Goal: Book appointment/travel/reservation

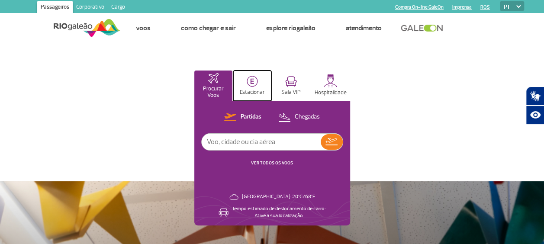
click at [253, 84] on img at bounding box center [252, 81] width 11 height 11
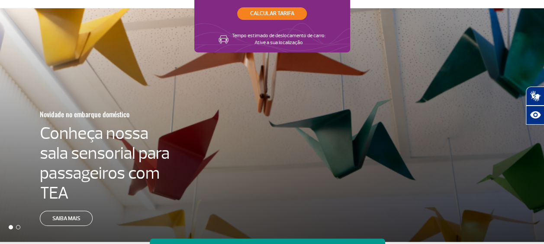
scroll to position [43, 0]
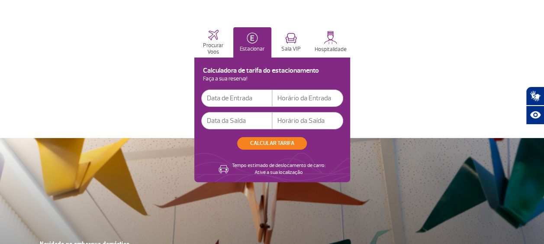
click at [227, 93] on input "text" at bounding box center [236, 98] width 71 height 17
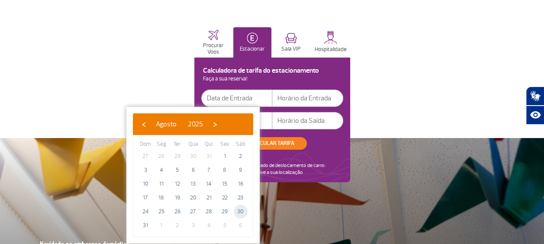
click at [238, 212] on span "30" at bounding box center [241, 212] width 14 height 14
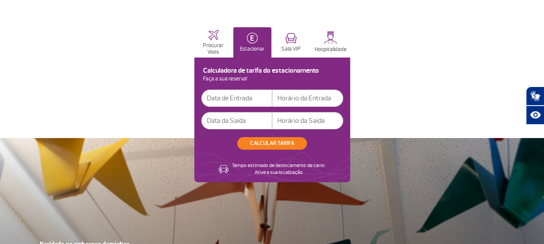
type input "[DATE]"
click at [277, 100] on input "text" at bounding box center [307, 98] width 71 height 17
type input "15:00"
click at [215, 126] on input "text" at bounding box center [236, 120] width 71 height 17
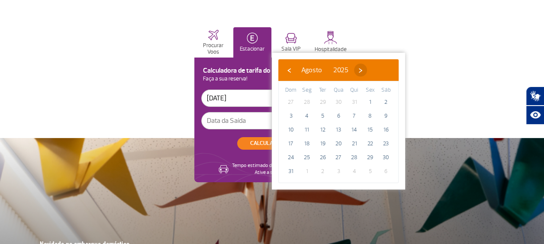
click at [367, 68] on span "›" at bounding box center [360, 70] width 13 height 13
click at [387, 103] on span "6" at bounding box center [386, 102] width 14 height 14
type input "[DATE]"
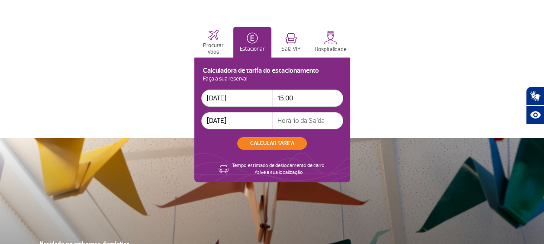
click at [279, 121] on input "text" at bounding box center [307, 120] width 71 height 17
click at [298, 97] on input "15:00" at bounding box center [307, 98] width 71 height 17
type input "1"
type input "14:00"
click at [281, 122] on input "text" at bounding box center [307, 120] width 71 height 17
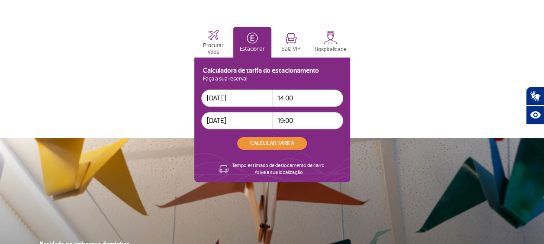
type input "19:00"
click at [267, 140] on button "CALCULAR TARIFA" at bounding box center [272, 143] width 70 height 13
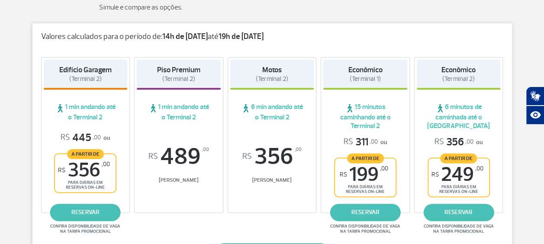
scroll to position [130, 0]
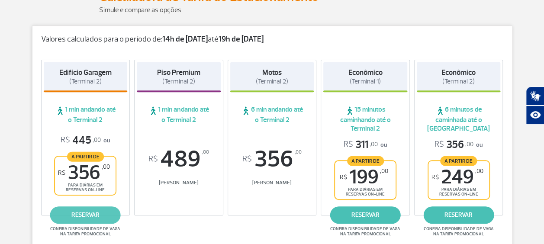
click at [80, 212] on link "reservar" at bounding box center [85, 214] width 71 height 17
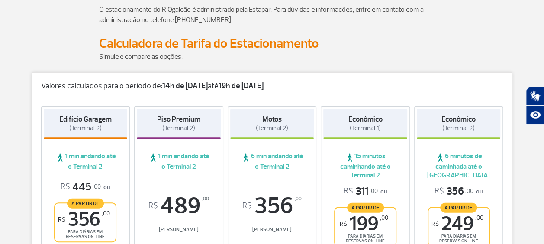
scroll to position [87, 0]
